Goal: Task Accomplishment & Management: Manage account settings

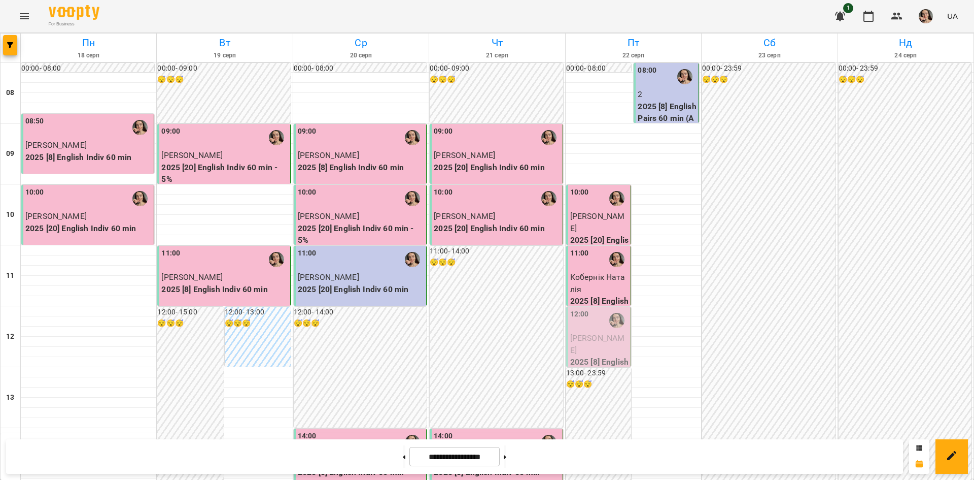
click at [594, 332] on p "[PERSON_NAME]" at bounding box center [599, 344] width 59 height 24
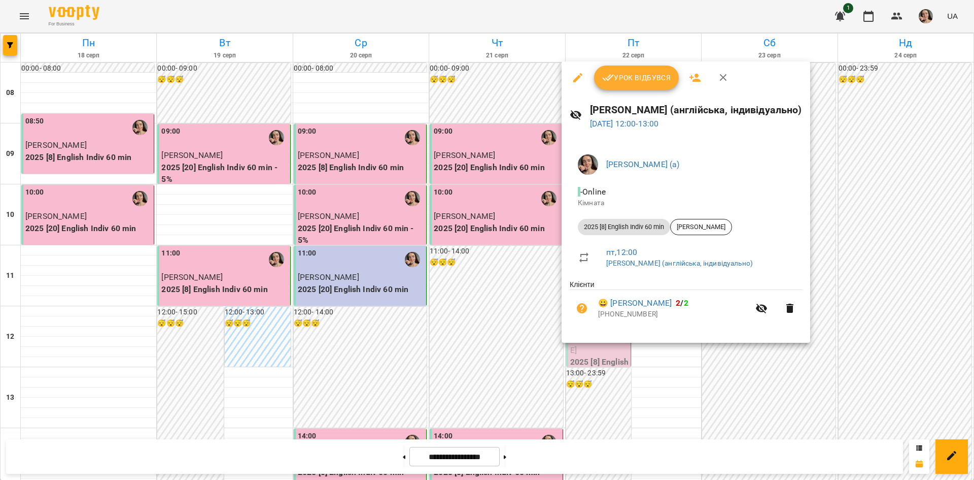
click at [626, 77] on span "Урок відбувся" at bounding box center [636, 78] width 69 height 12
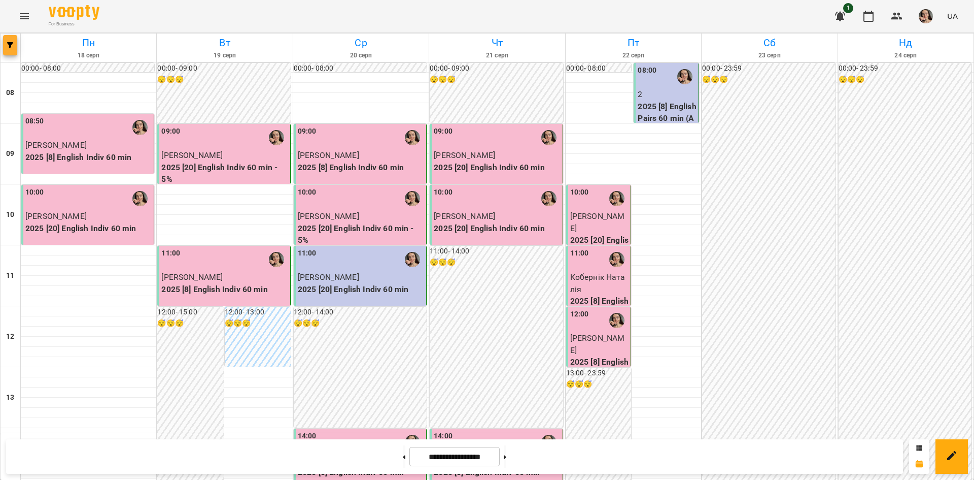
click at [9, 49] on button "button" at bounding box center [10, 45] width 14 height 20
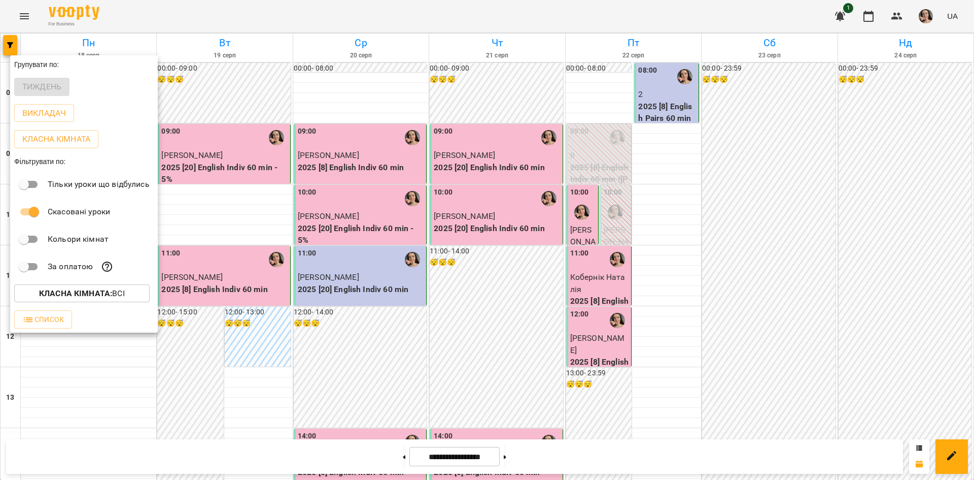
click at [112, 401] on div at bounding box center [487, 240] width 974 height 480
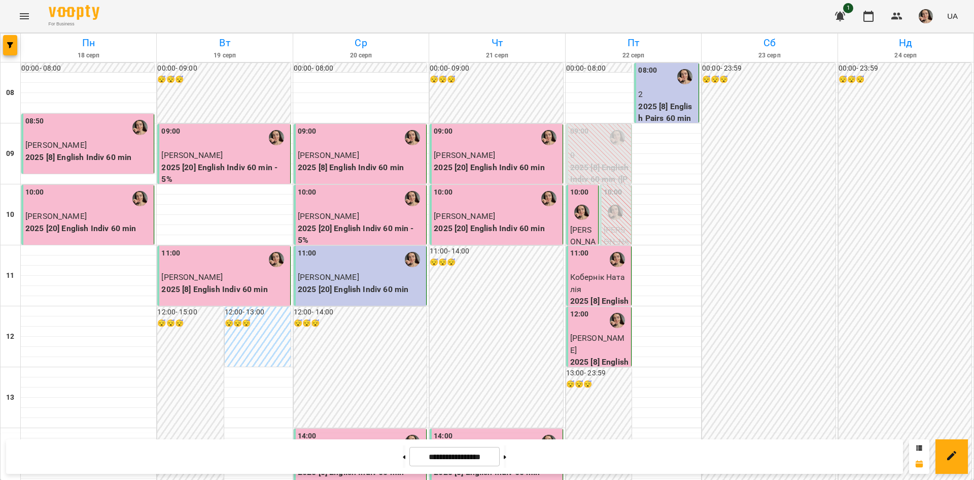
scroll to position [22, 0]
click at [403, 450] on button at bounding box center [404, 456] width 3 height 22
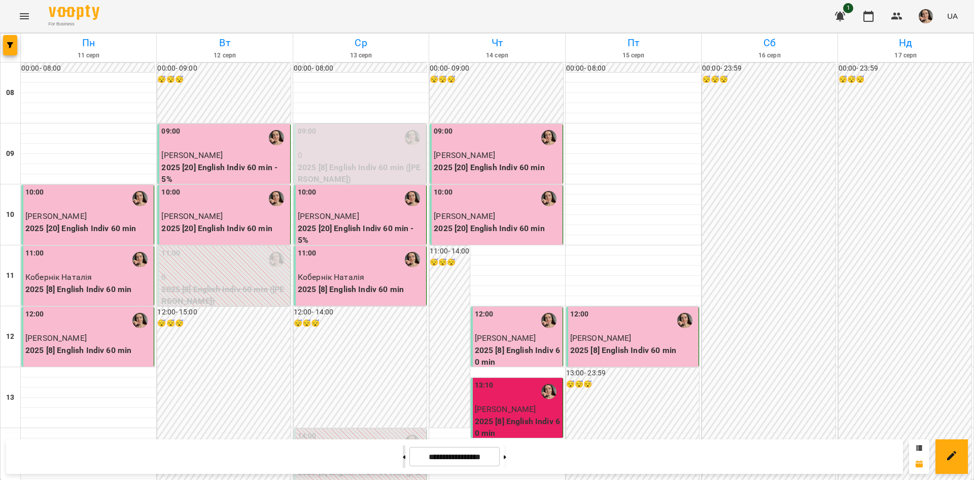
click at [403, 450] on button at bounding box center [404, 456] width 3 height 22
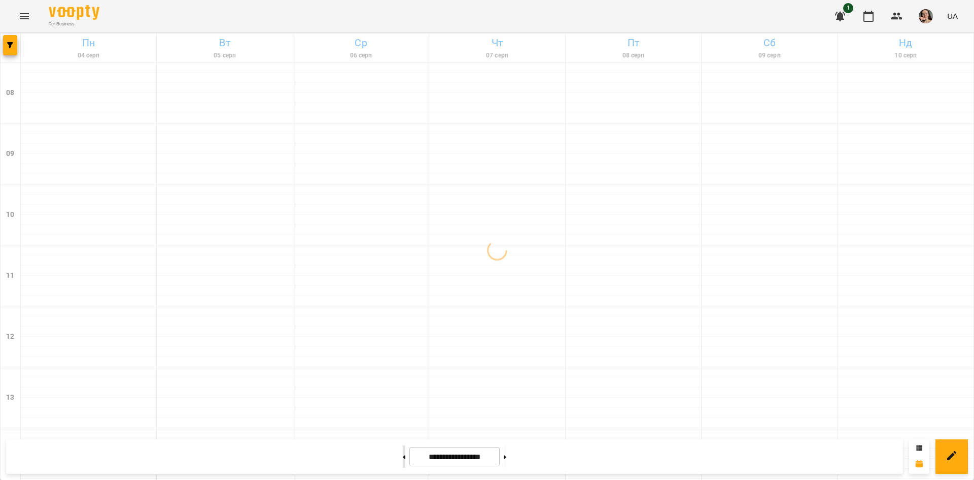
click at [403, 450] on button at bounding box center [404, 456] width 3 height 22
click at [507, 462] on button at bounding box center [505, 456] width 3 height 22
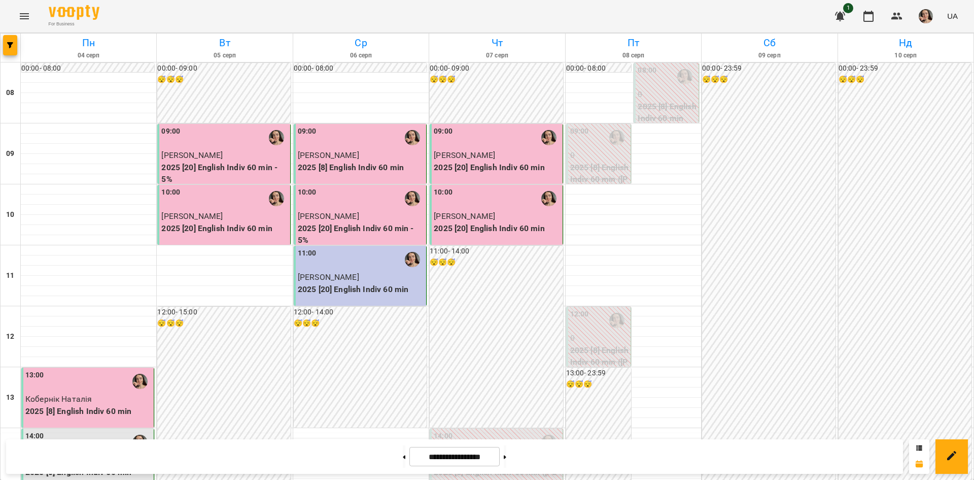
scroll to position [0, 0]
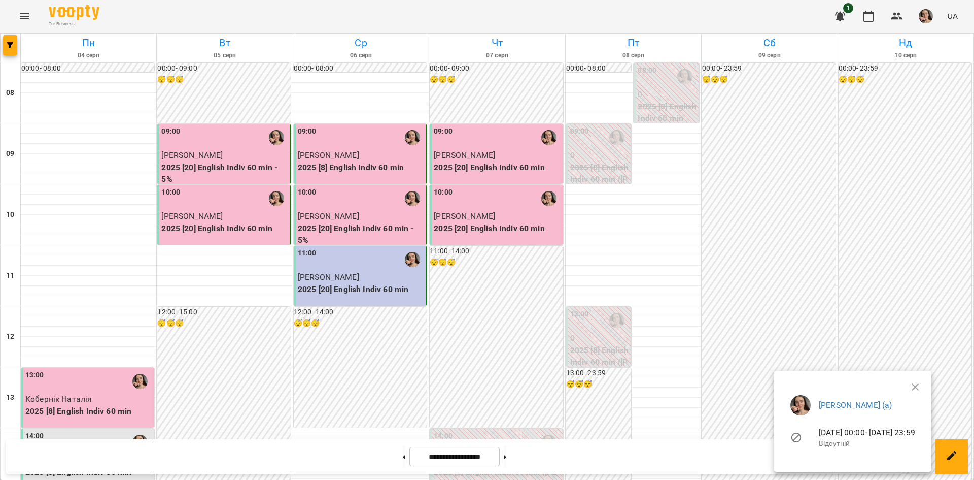
click at [922, 384] on icon "button" at bounding box center [915, 387] width 12 height 12
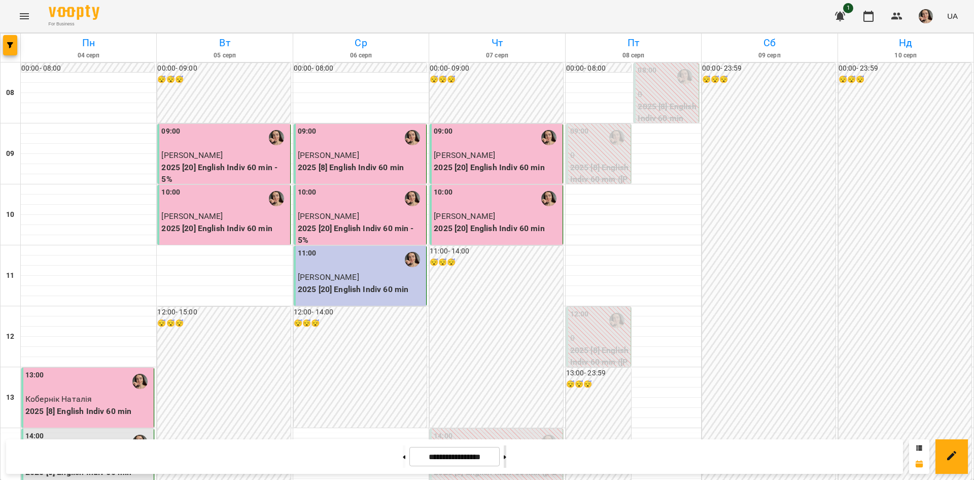
click at [507, 461] on button at bounding box center [505, 456] width 3 height 22
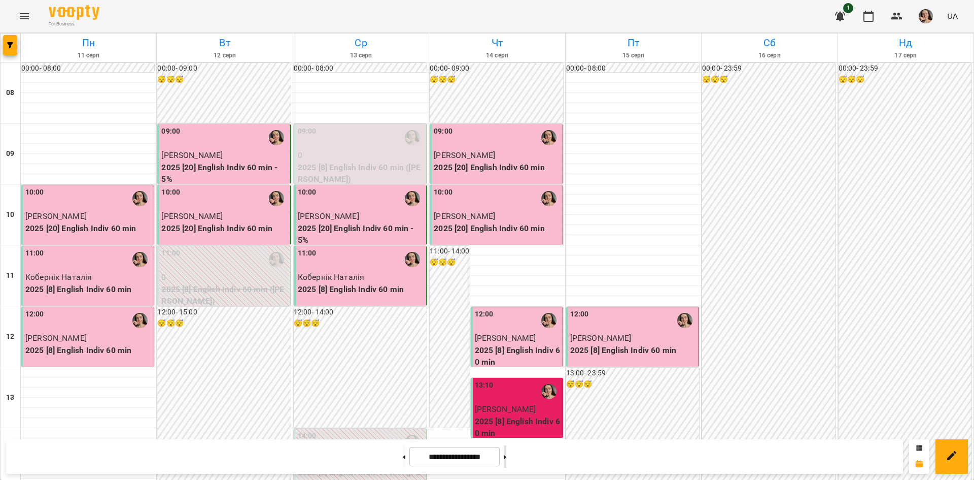
click at [507, 452] on button at bounding box center [505, 456] width 3 height 22
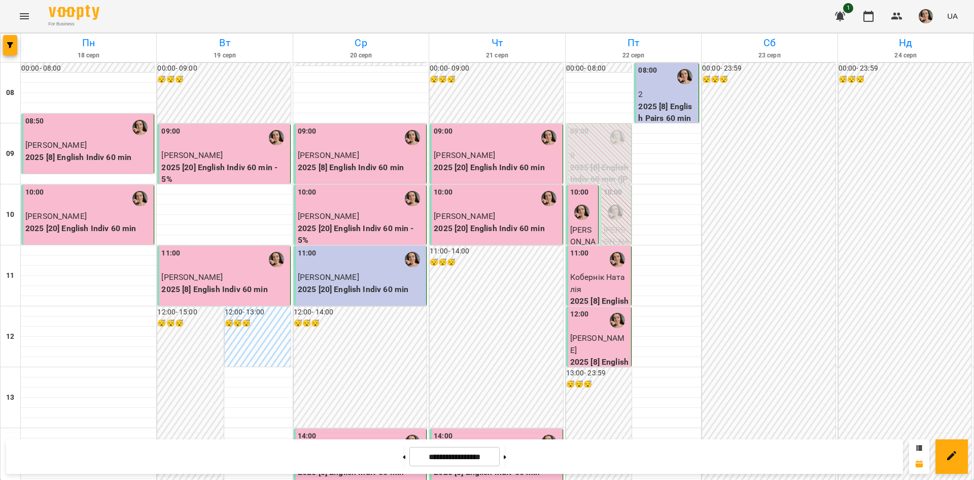
scroll to position [16, 0]
click at [507, 458] on button at bounding box center [505, 456] width 3 height 22
type input "**********"
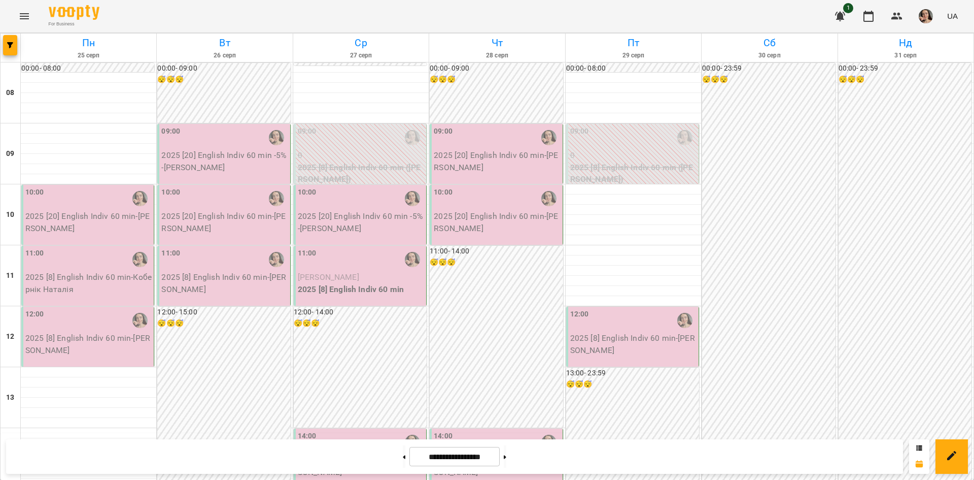
scroll to position [427, 0]
